Goal: Navigation & Orientation: Find specific page/section

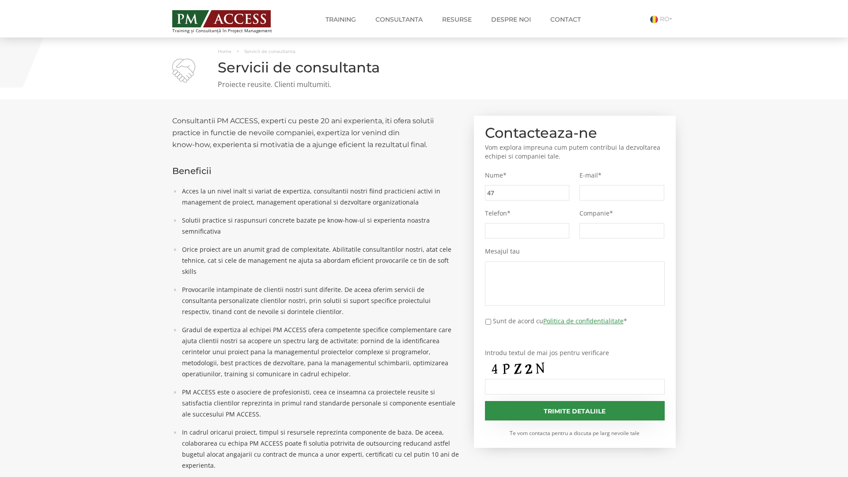
type input "47e"
type input "52f"
type input "06c"
type input "8c3"
